Goal: Task Accomplishment & Management: Use online tool/utility

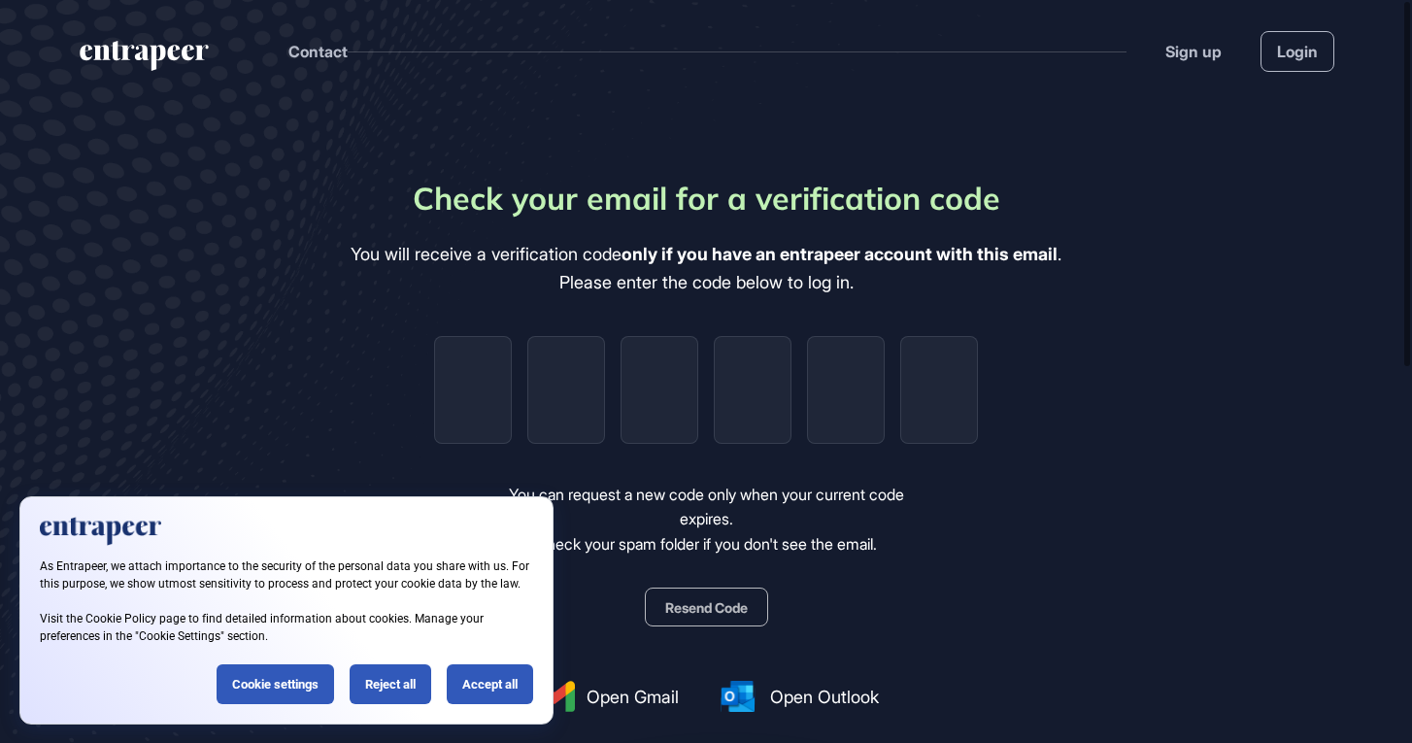
click at [1276, 73] on header "Contact Sign up Login" at bounding box center [706, 47] width 1412 height 94
click at [1276, 72] on header "Contact Sign up Login" at bounding box center [706, 47] width 1412 height 94
click at [1286, 57] on link "Login" at bounding box center [1297, 51] width 74 height 41
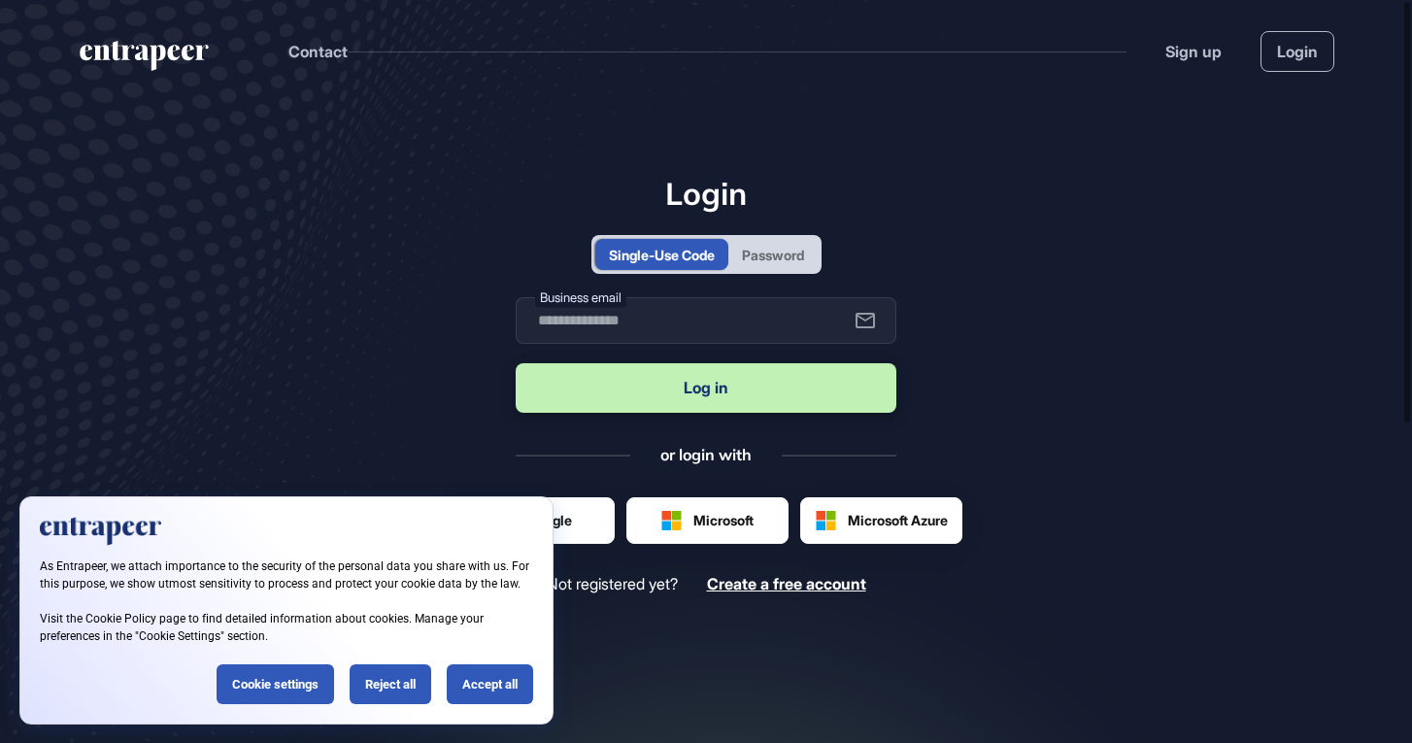
click at [800, 274] on div "Login Single-Use Code Password Business email Log in or login with Google Micro…" at bounding box center [706, 384] width 381 height 418
click at [804, 257] on div "Password" at bounding box center [773, 255] width 62 height 20
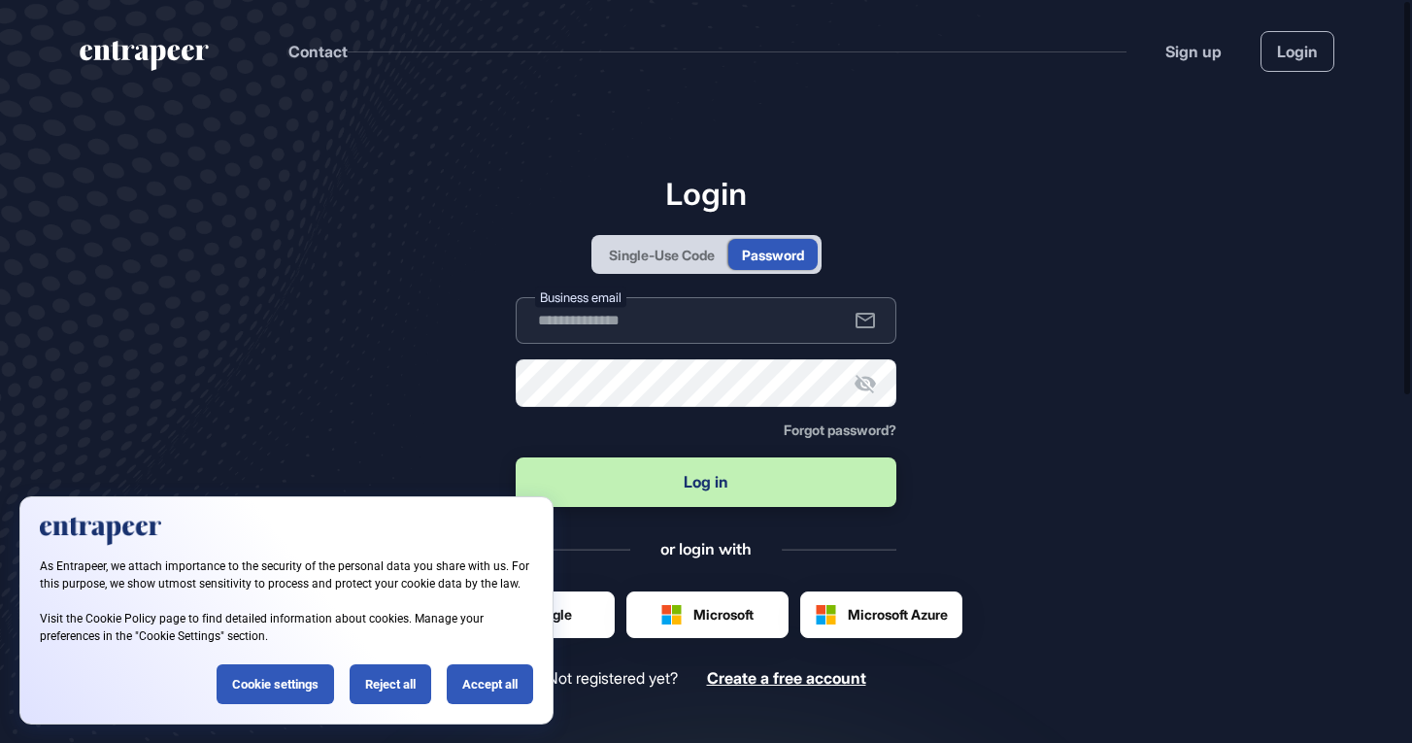
click at [770, 336] on input "text" at bounding box center [706, 320] width 381 height 47
type input "**********"
click at [685, 478] on button "Log in" at bounding box center [706, 482] width 381 height 50
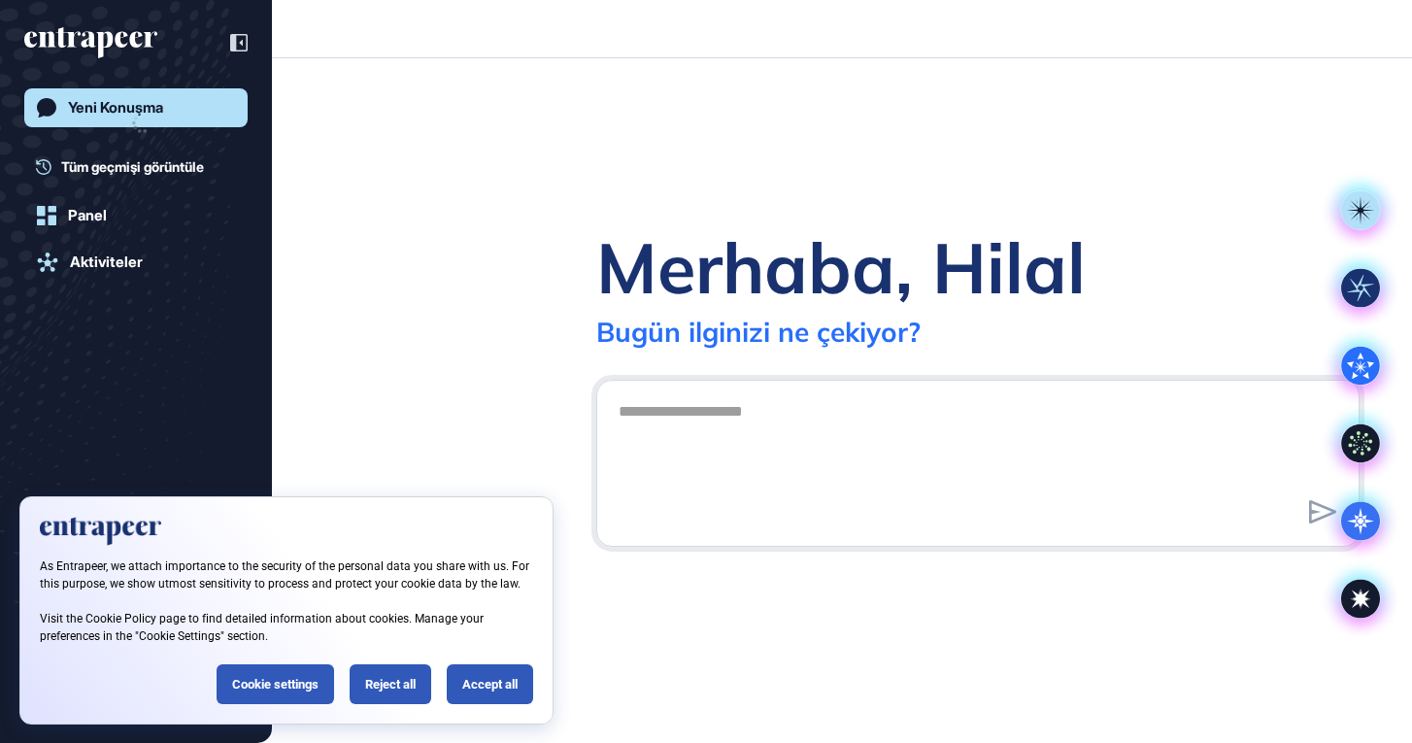
scroll to position [1, 1]
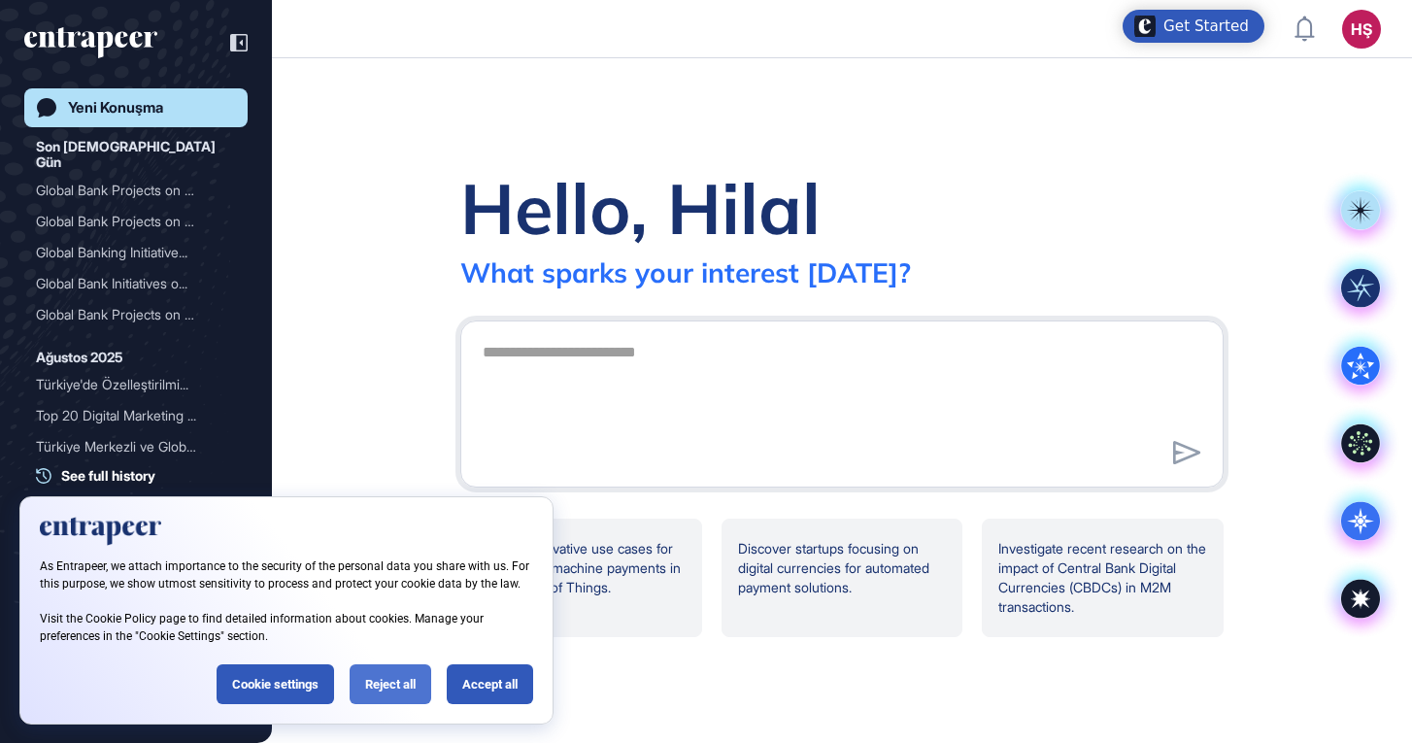
click at [375, 687] on div "Reject all" at bounding box center [391, 684] width 82 height 40
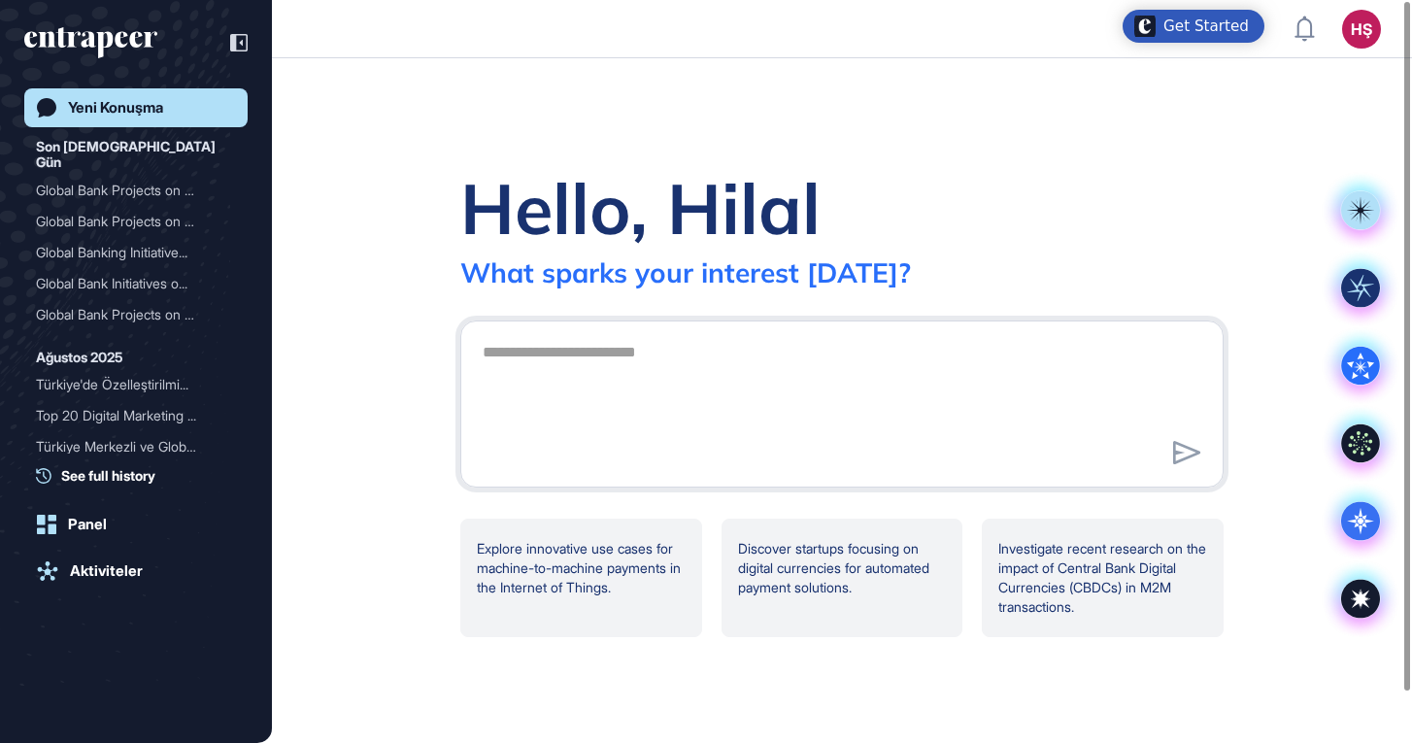
click at [1292, 25] on header "HŞ Dashboard Profile My Content Request More Data" at bounding box center [706, 29] width 1412 height 58
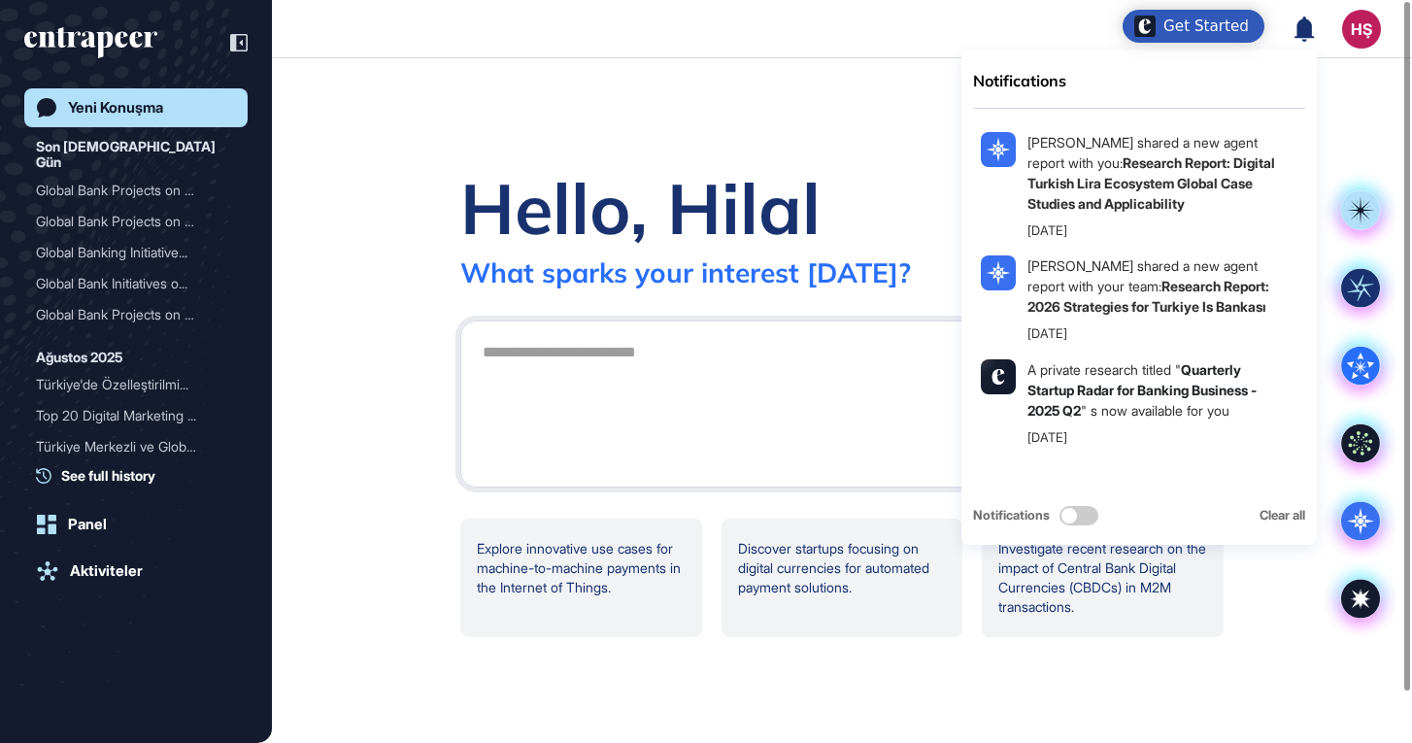
click at [1308, 27] on icon at bounding box center [1303, 28] width 19 height 25
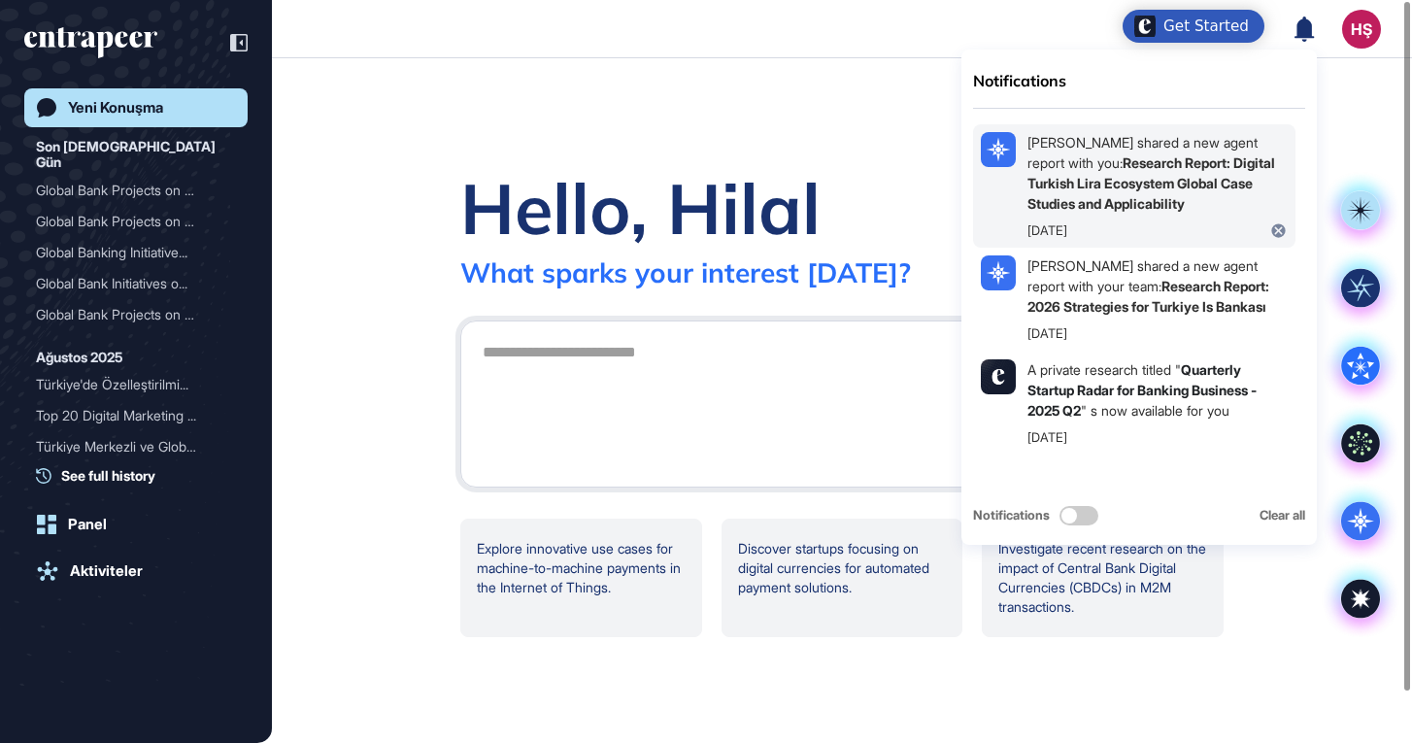
click at [1160, 174] on b "Research Report: Digital Turkish Lira Ecosystem Global Case Studies and Applica…" at bounding box center [1151, 182] width 248 height 57
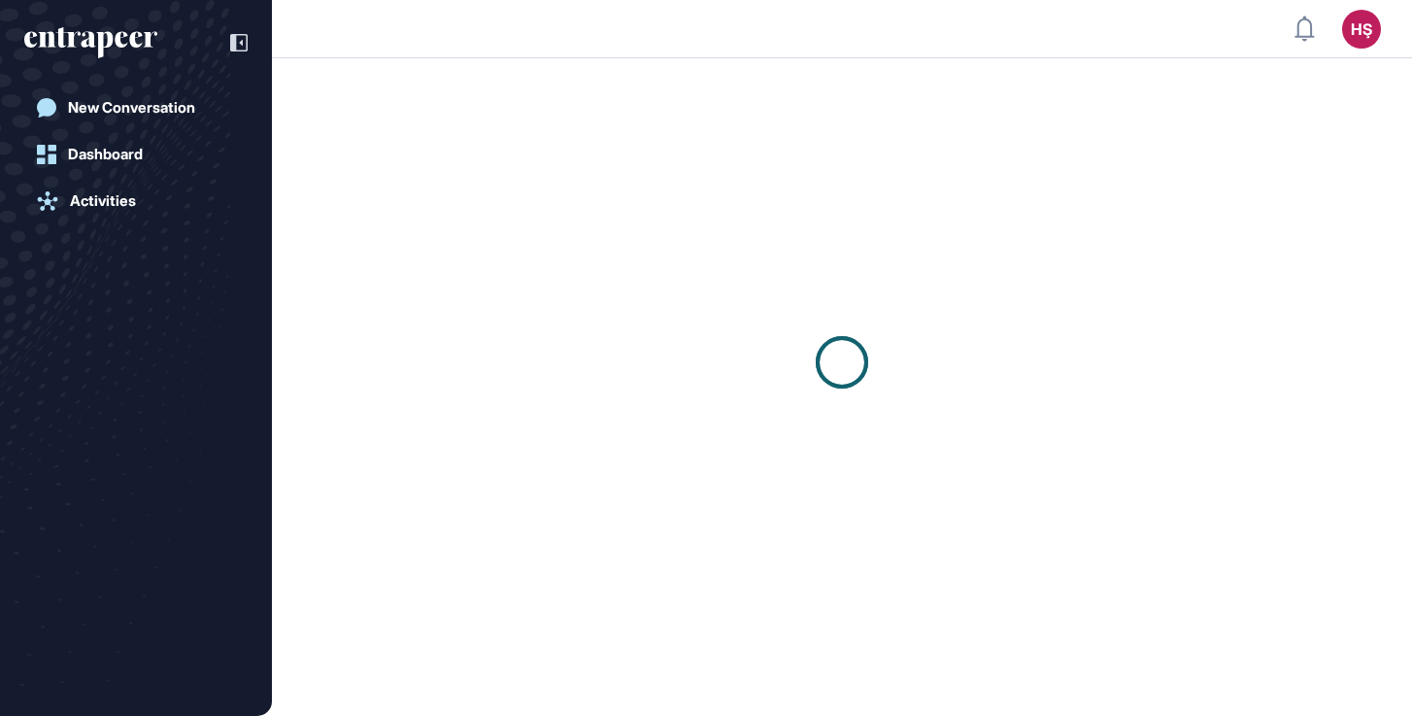
scroll to position [1, 1]
